Goal: Transaction & Acquisition: Purchase product/service

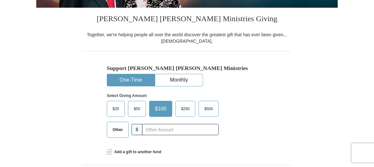
scroll to position [138, 0]
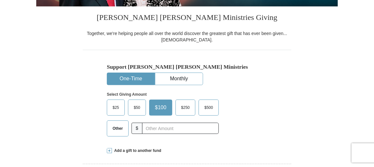
click at [137, 107] on span "$50" at bounding box center [137, 108] width 13 height 10
click at [0, 0] on input "$50" at bounding box center [0, 0] width 0 height 0
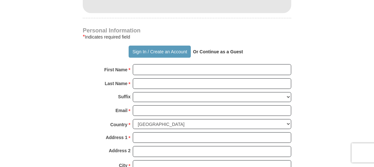
scroll to position [407, 0]
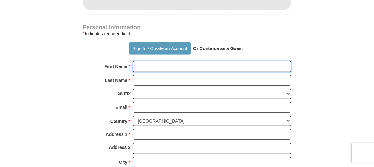
click at [153, 67] on input "First Name *" at bounding box center [212, 66] width 159 height 11
type input "[PERSON_NAME]"
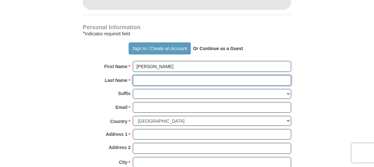
click at [144, 77] on input "Last Name *" at bounding box center [212, 80] width 159 height 11
type input "[PERSON_NAME]"
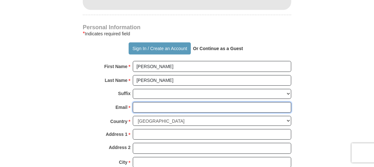
click at [135, 105] on input "Email *" at bounding box center [212, 107] width 159 height 11
type input "[EMAIL_ADDRESS][DOMAIN_NAME]"
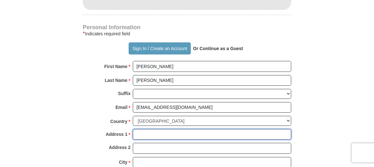
click at [145, 135] on input "Address 1 *" at bounding box center [212, 134] width 159 height 11
type input "[STREET_ADDRESS]"
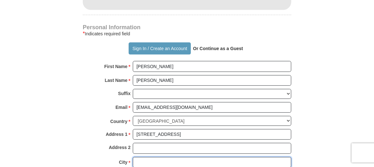
click at [144, 163] on input "City *" at bounding box center [212, 162] width 159 height 11
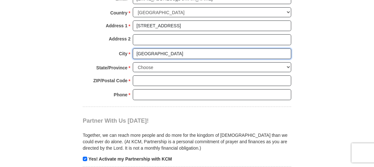
scroll to position [517, 0]
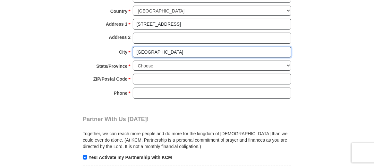
type input "[GEOGRAPHIC_DATA]"
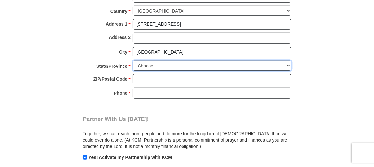
click at [159, 61] on select "Choose [US_STATE] [US_STATE] [US_STATE] [US_STATE] [US_STATE] Armed Forces Amer…" at bounding box center [212, 66] width 159 height 10
select select "CA"
click at [133, 61] on select "Choose [US_STATE] [US_STATE] [US_STATE] [US_STATE] [US_STATE] Armed Forces Amer…" at bounding box center [212, 66] width 159 height 10
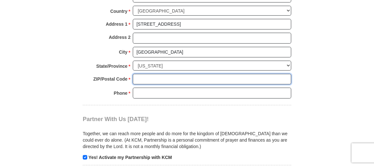
click at [146, 75] on input "ZIP/Postal Code *" at bounding box center [212, 79] width 159 height 11
type input "90047"
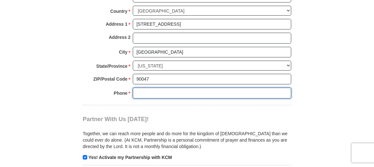
click at [145, 89] on input "Phone * *" at bounding box center [212, 93] width 159 height 11
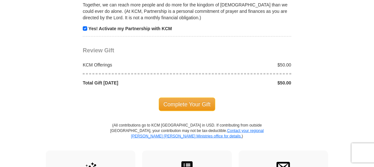
scroll to position [651, 0]
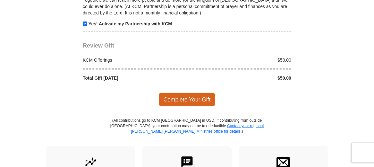
type input "[PHONE_NUMBER]"
click at [183, 94] on span "Complete Your Gift" at bounding box center [187, 99] width 57 height 13
